Goal: Information Seeking & Learning: Check status

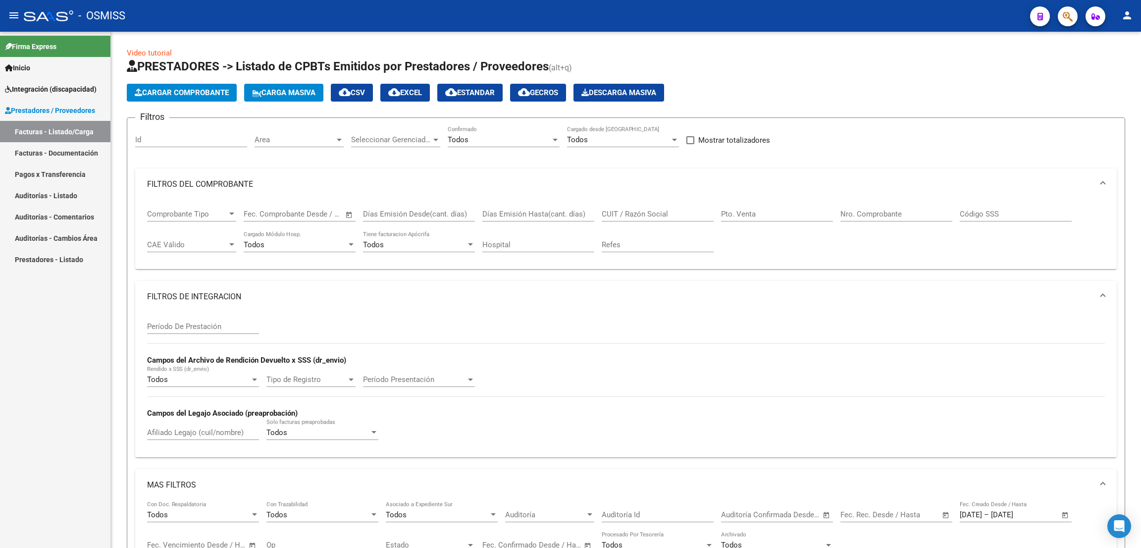
scroll to position [423, 0]
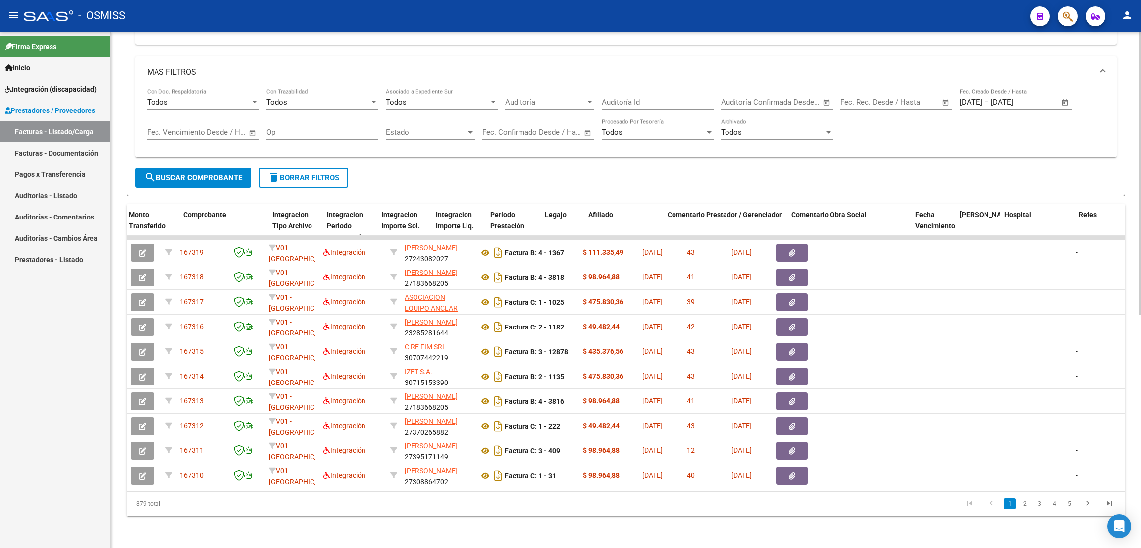
click at [216, 173] on span "search Buscar Comprobante" at bounding box center [193, 177] width 98 height 9
drag, startPoint x: 165, startPoint y: 509, endPoint x: 129, endPoint y: 505, distance: 35.9
click at [129, 505] on div "886 total" at bounding box center [226, 503] width 198 height 25
click at [331, 173] on span "delete Borrar Filtros" at bounding box center [303, 177] width 71 height 9
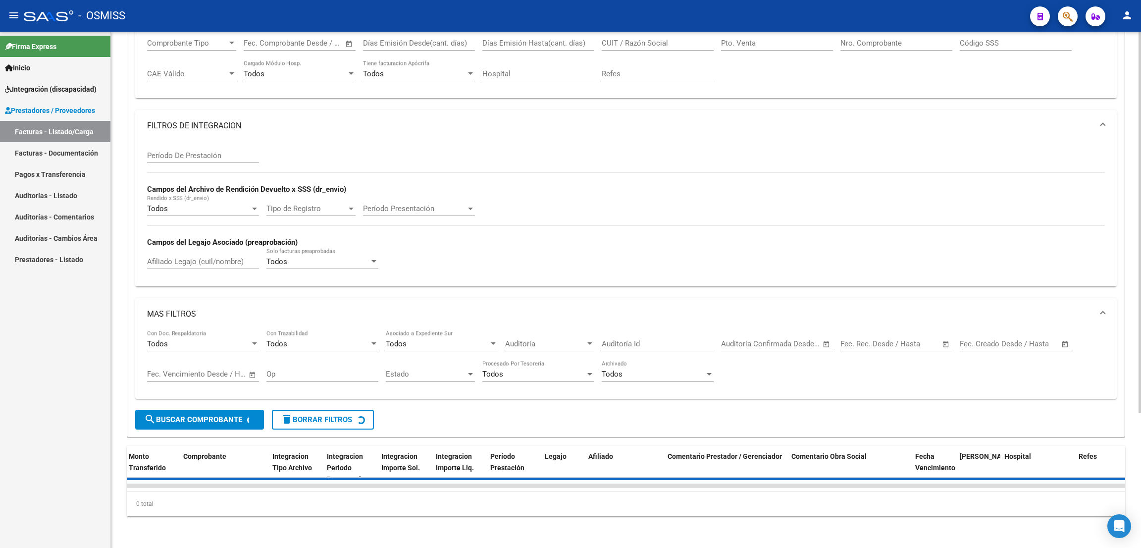
scroll to position [0, 0]
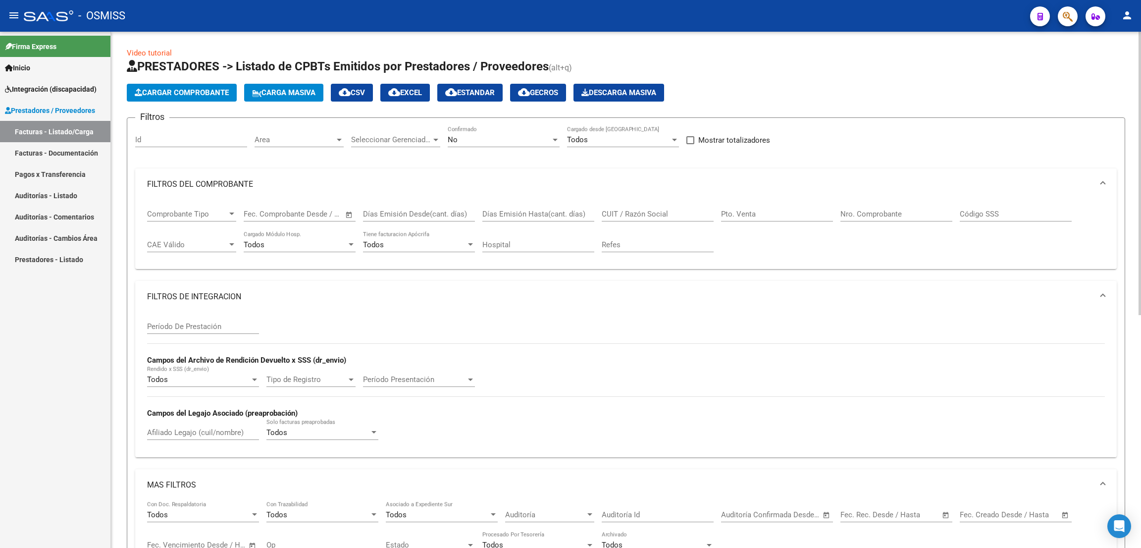
click at [510, 134] on div "No Confirmado" at bounding box center [504, 136] width 112 height 21
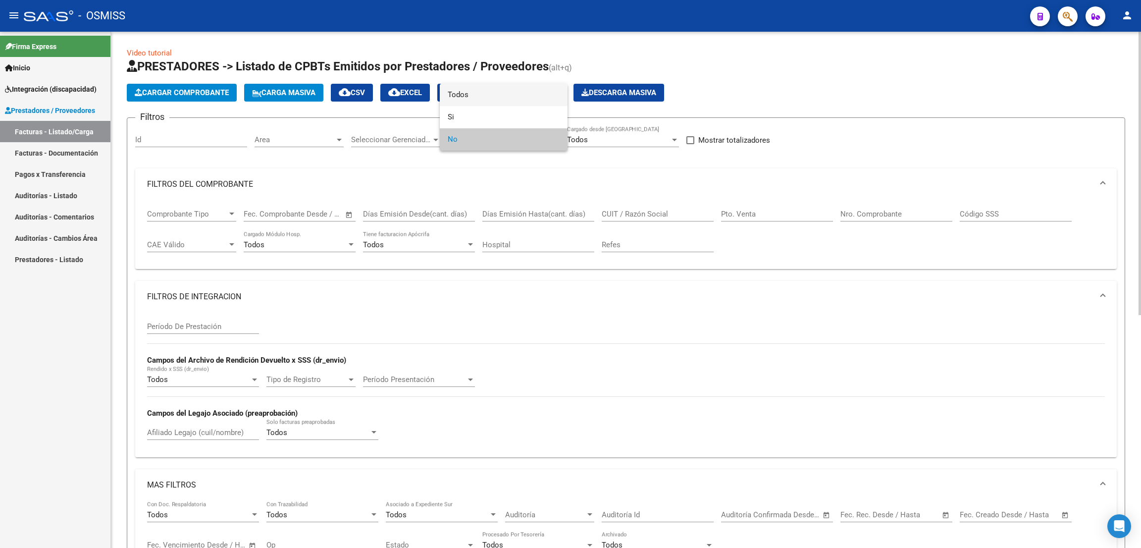
click at [469, 93] on span "Todos" at bounding box center [504, 95] width 112 height 22
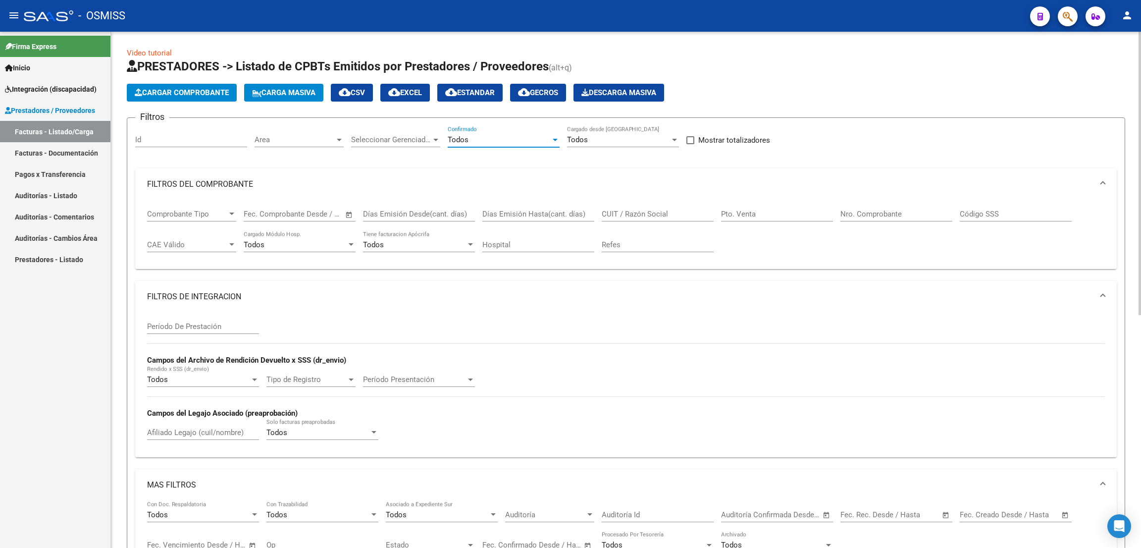
click at [779, 209] on div "Pto. Venta" at bounding box center [777, 210] width 112 height 21
type input "2"
click at [887, 214] on input "Nro. Comprobante" at bounding box center [896, 213] width 112 height 9
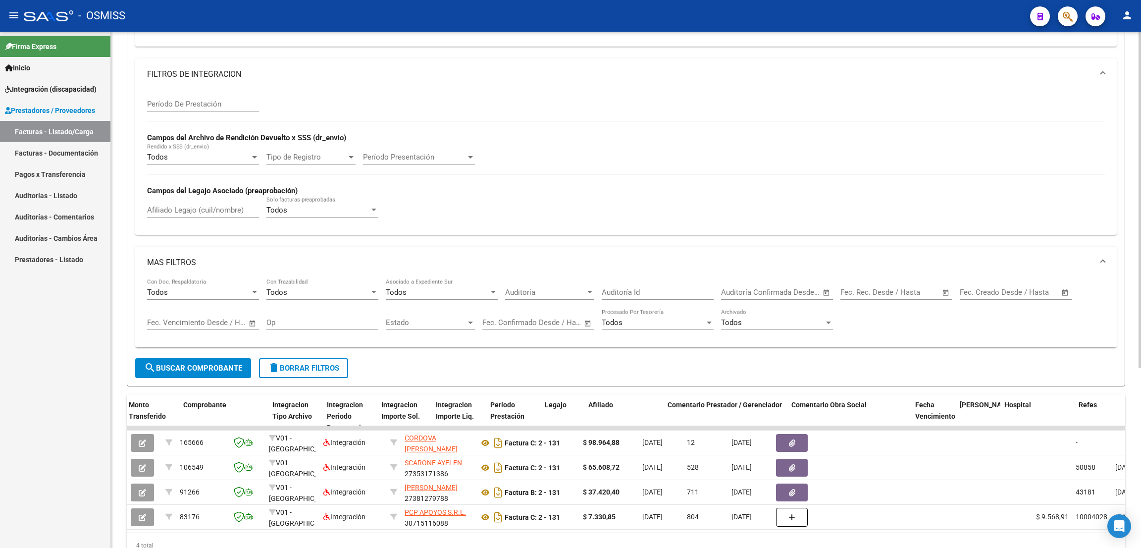
type input "131"
click at [199, 101] on input "Período De Prestación" at bounding box center [203, 104] width 112 height 9
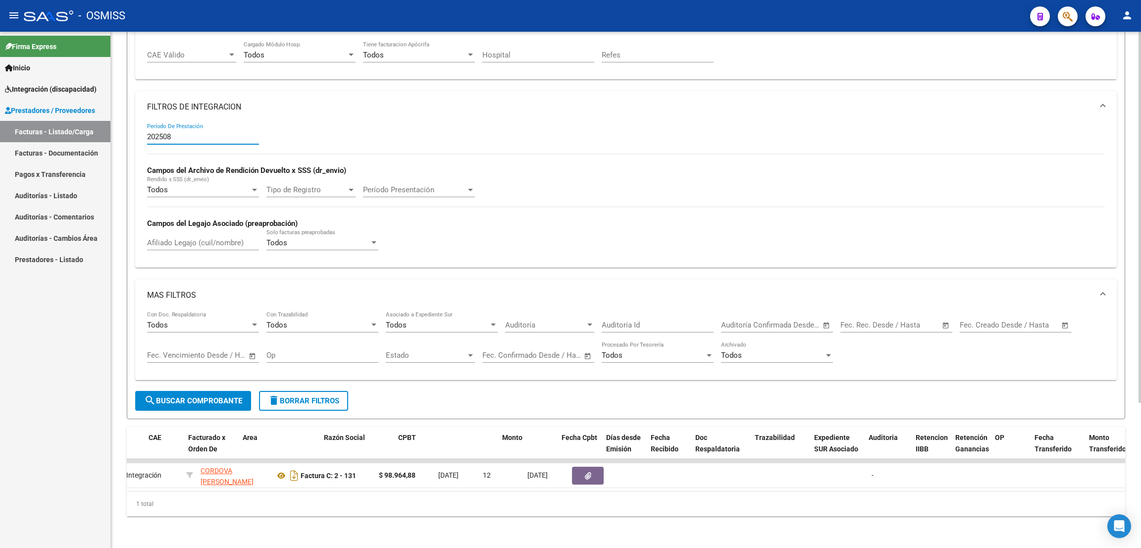
scroll to position [0, 0]
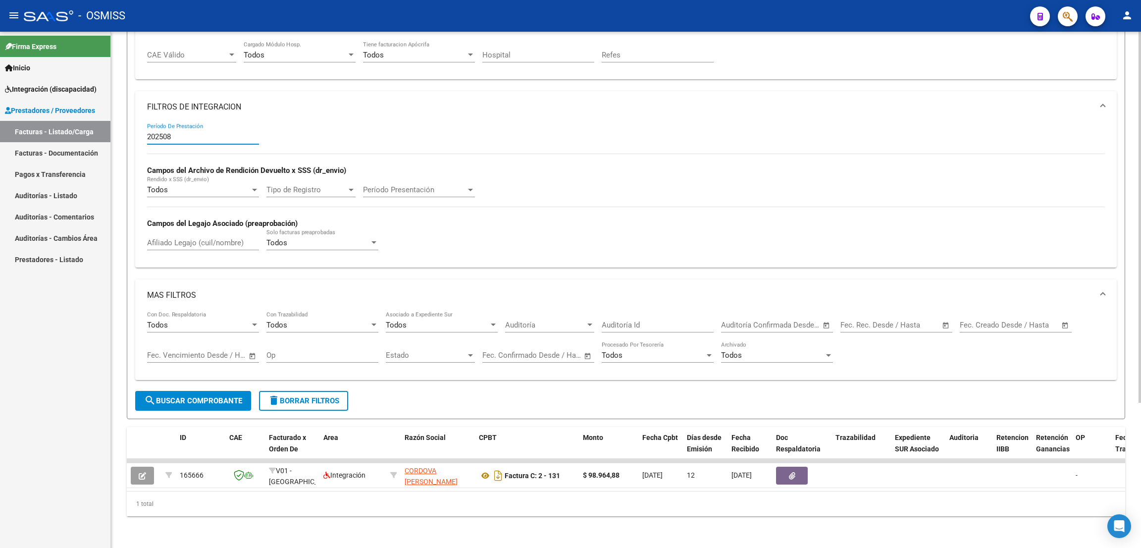
type input "202508"
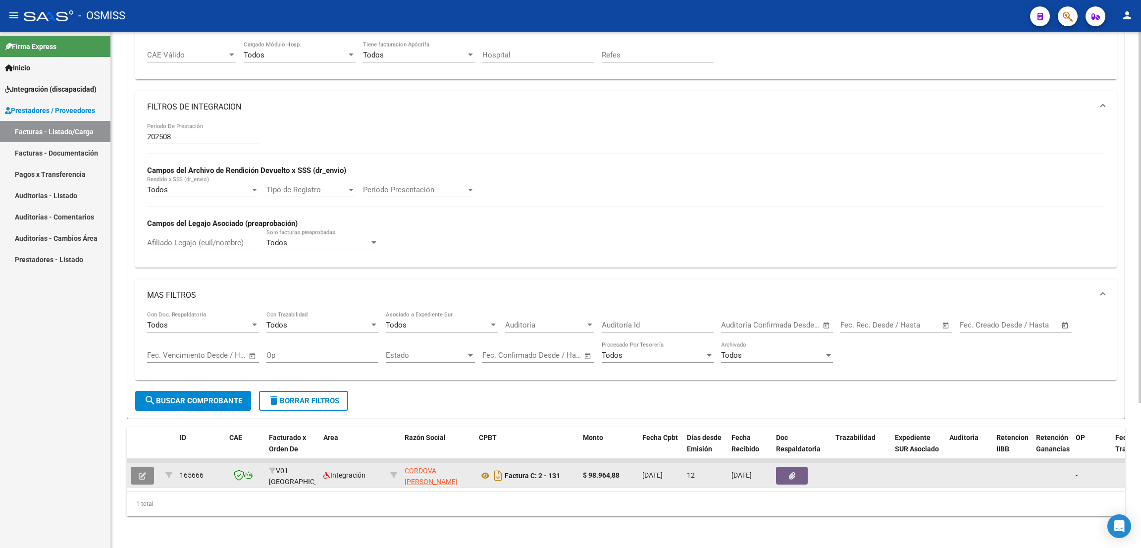
click at [143, 472] on icon "button" at bounding box center [142, 475] width 7 height 7
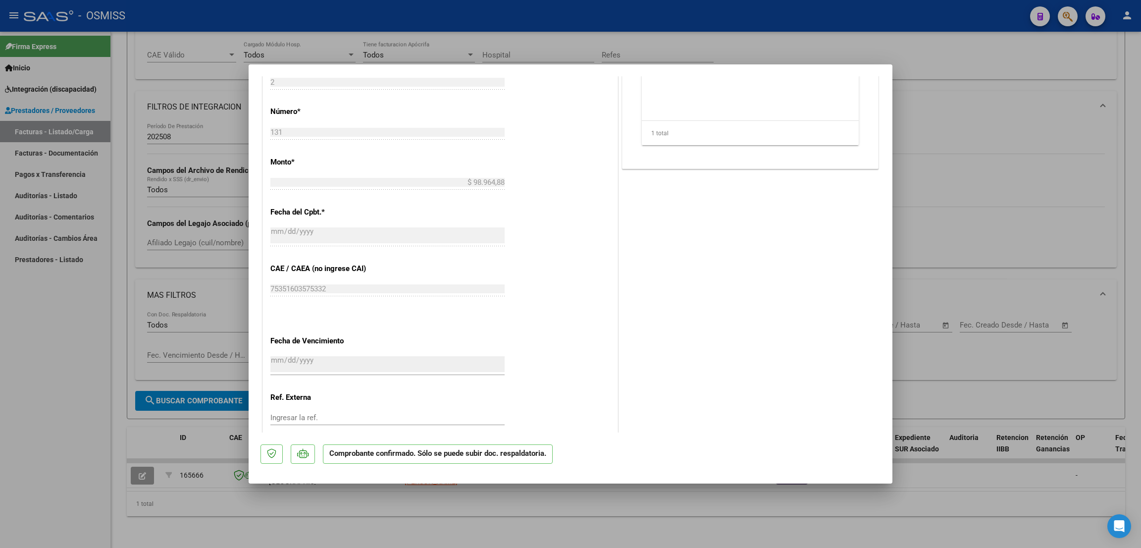
scroll to position [222, 0]
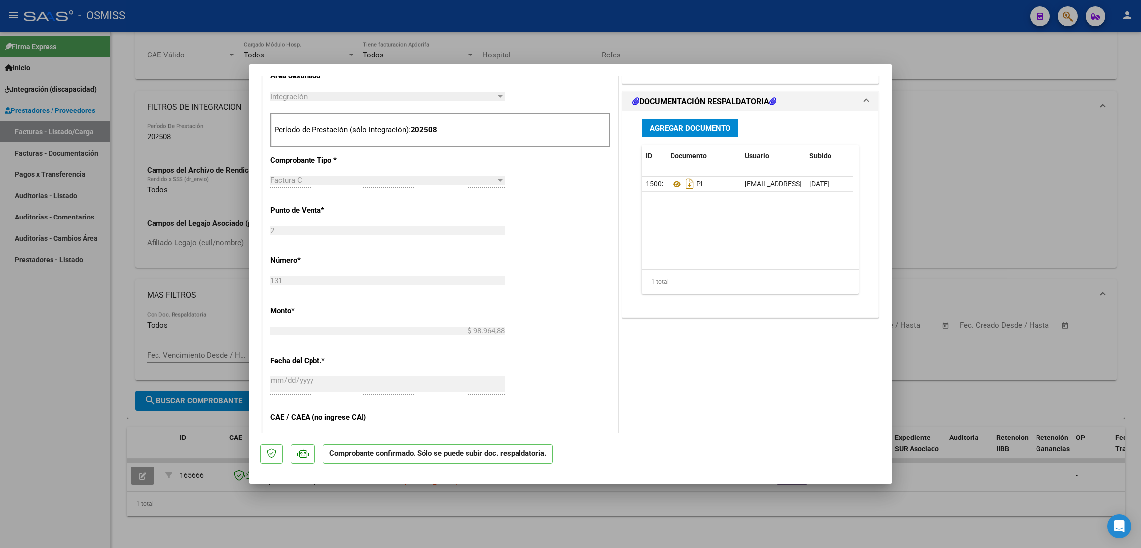
drag, startPoint x: 69, startPoint y: 306, endPoint x: 86, endPoint y: 280, distance: 30.5
click at [67, 306] on div at bounding box center [570, 274] width 1141 height 548
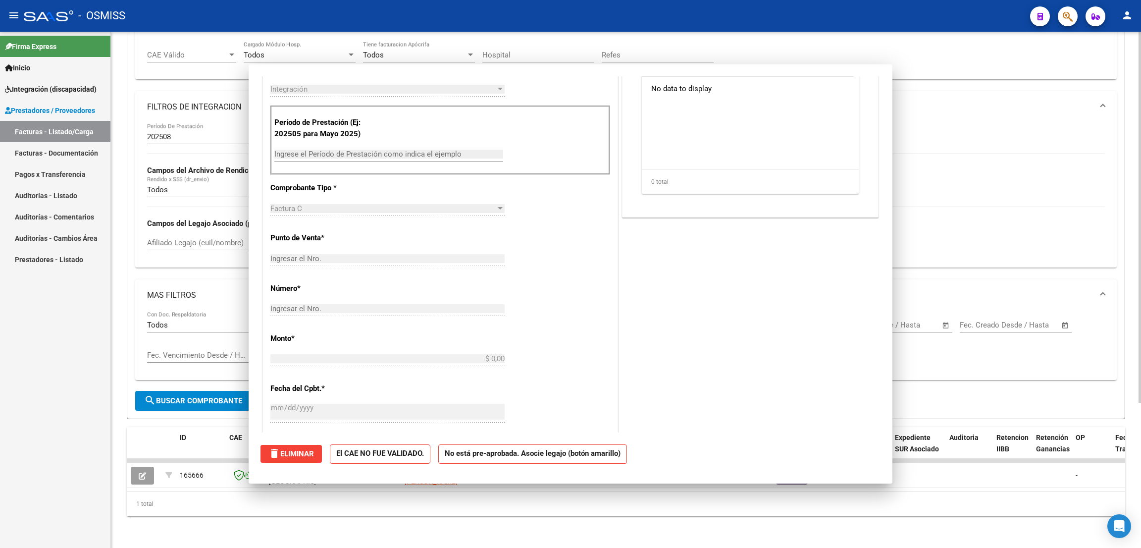
scroll to position [0, 0]
